Goal: Navigation & Orientation: Find specific page/section

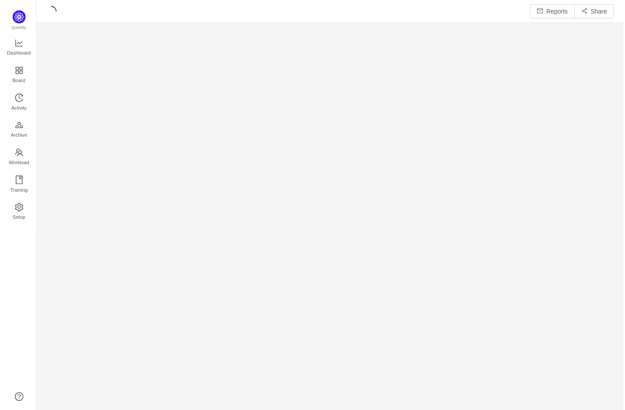
scroll to position [410, 590]
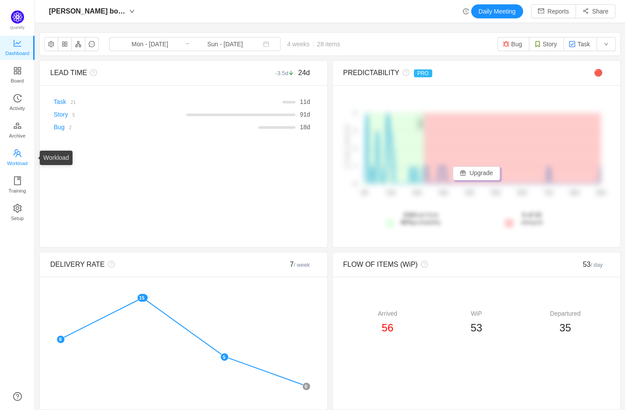
click at [17, 156] on span "Workload" at bounding box center [17, 163] width 21 height 17
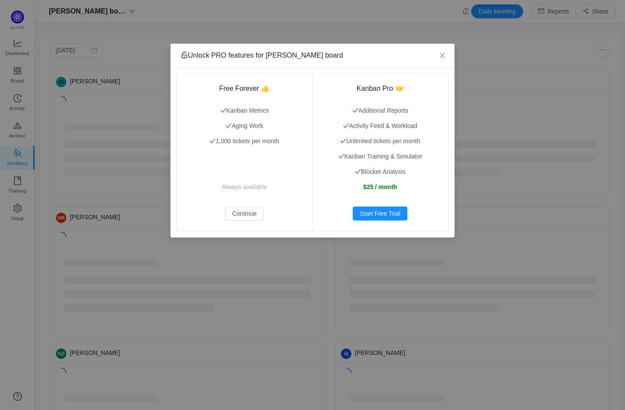
click at [17, 156] on div "Unlock PRO features for TRAN board Free Forever 👍 Kanban Metrics Aging Work 1,0…" at bounding box center [312, 205] width 625 height 410
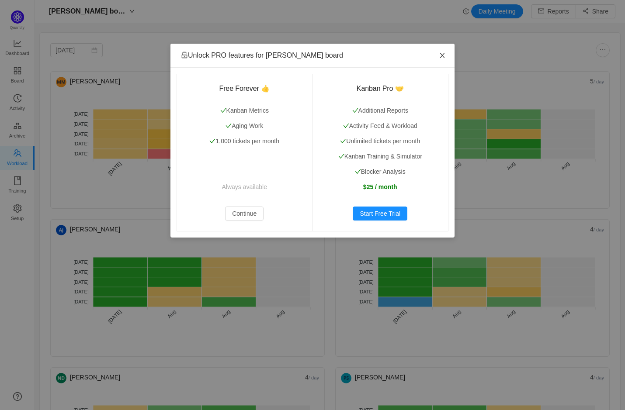
click at [441, 54] on icon "icon: close" at bounding box center [442, 55] width 7 height 7
click at [443, 59] on span "Close" at bounding box center [442, 56] width 24 height 24
click at [441, 55] on icon "icon: close" at bounding box center [442, 55] width 7 height 7
click at [247, 215] on button "Continue" at bounding box center [244, 214] width 38 height 14
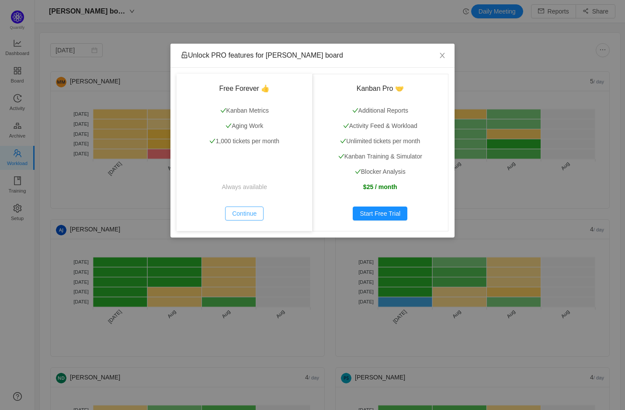
click at [247, 215] on button "Continue" at bounding box center [244, 214] width 38 height 14
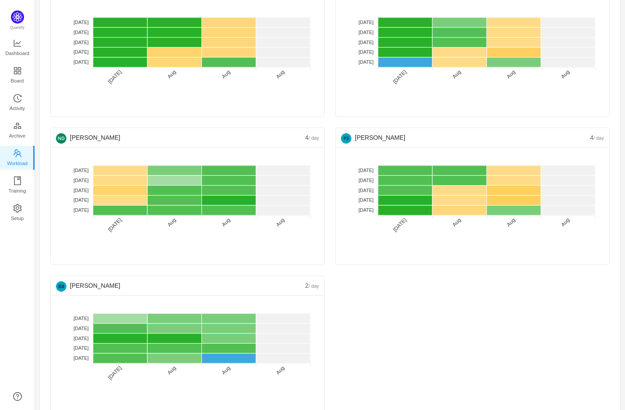
scroll to position [258, 0]
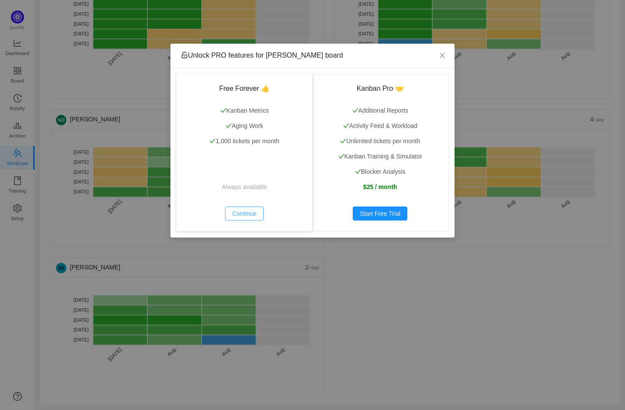
click at [244, 210] on button "Continue" at bounding box center [244, 214] width 38 height 14
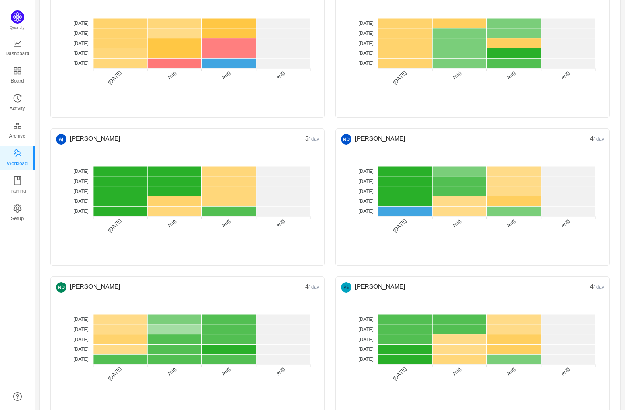
scroll to position [63, 0]
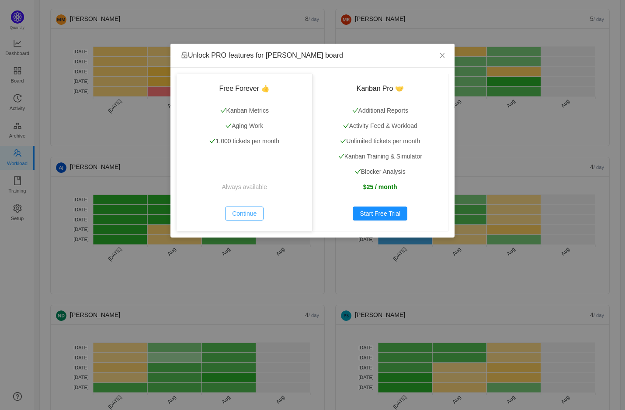
click at [243, 213] on button "Continue" at bounding box center [244, 214] width 38 height 14
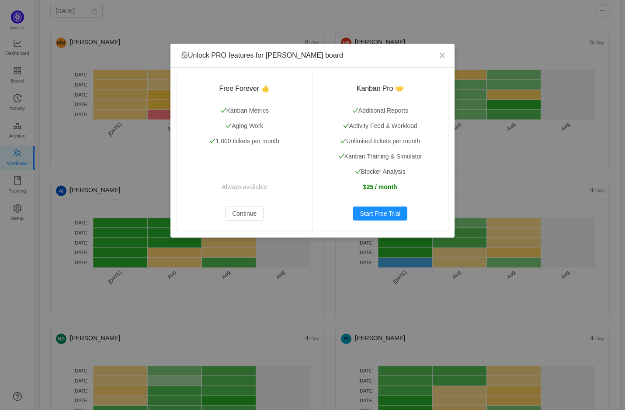
scroll to position [0, 0]
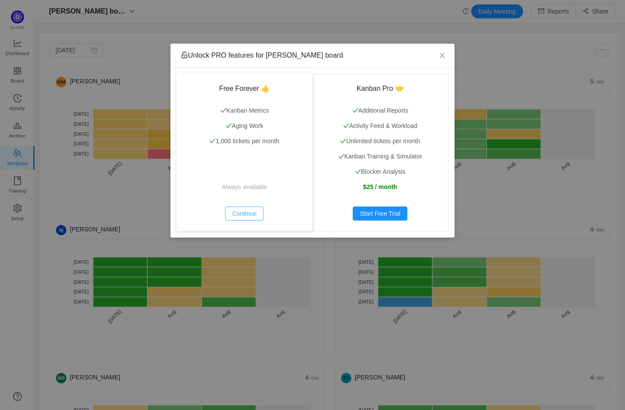
click at [248, 215] on button "Continue" at bounding box center [244, 214] width 38 height 14
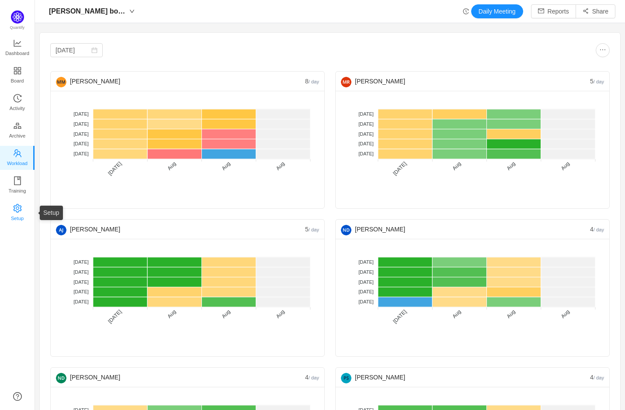
click at [17, 210] on span "Setup" at bounding box center [17, 218] width 13 height 17
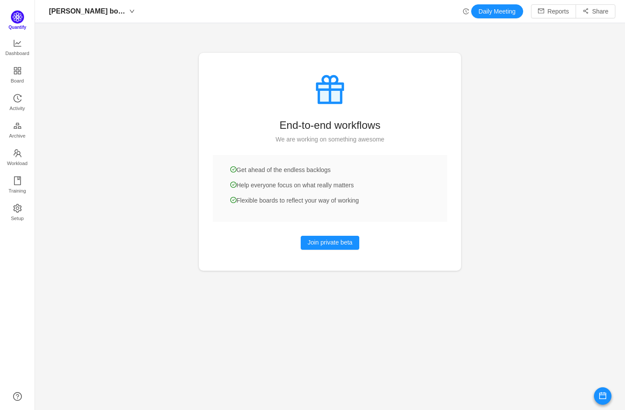
click at [21, 21] on img at bounding box center [17, 16] width 13 height 13
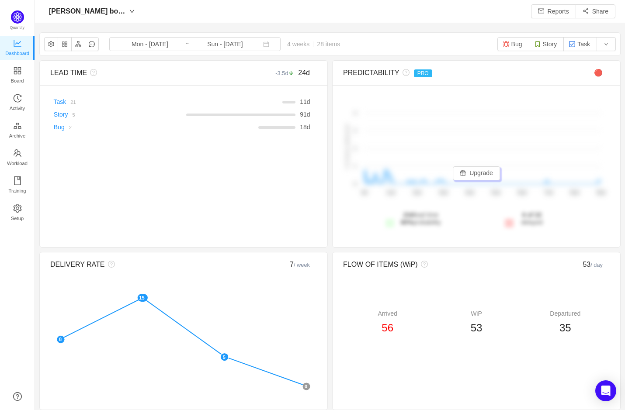
scroll to position [410, 590]
